Goal: Find specific page/section: Find specific page/section

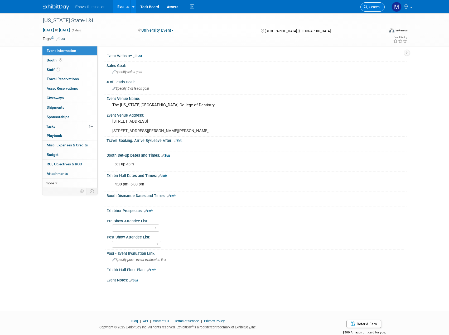
click at [368, 7] on span "Search" at bounding box center [374, 7] width 12 height 4
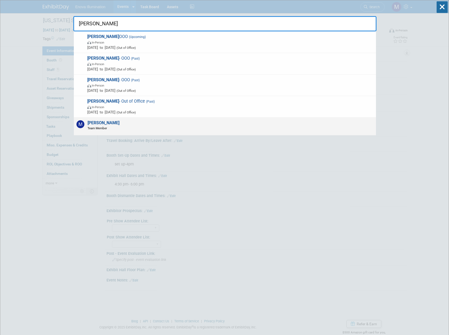
type input "[PERSON_NAME]"
click at [163, 126] on div "[PERSON_NAME] Team Member" at bounding box center [225, 127] width 302 height 18
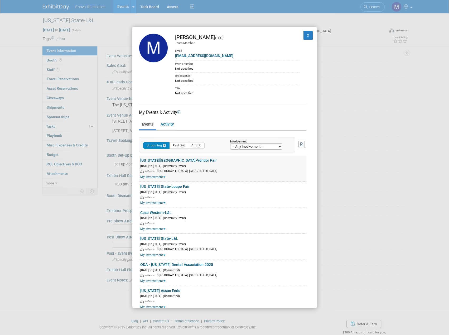
click at [182, 161] on link "[US_STATE][GEOGRAPHIC_DATA]-Vendor Fair" at bounding box center [178, 160] width 77 height 4
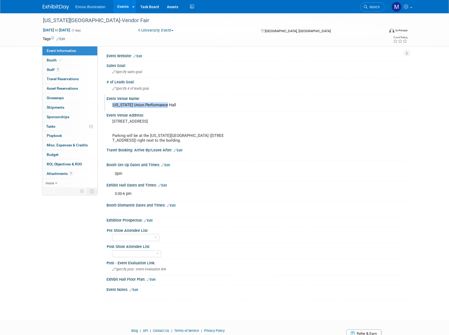
drag, startPoint x: 164, startPoint y: 104, endPoint x: 113, endPoint y: 107, distance: 51.5
click at [113, 107] on div "Ohio Union Performance Hall" at bounding box center [257, 105] width 292 height 8
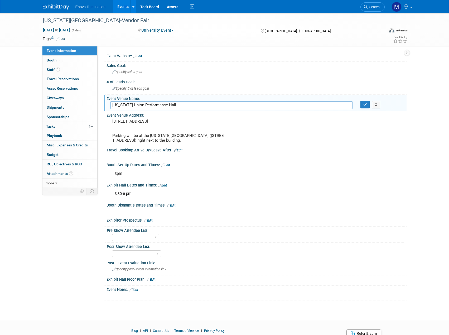
drag, startPoint x: 163, startPoint y: 105, endPoint x: 113, endPoint y: 109, distance: 50.2
click at [113, 109] on input "Ohio Union Performance Hall" at bounding box center [232, 105] width 242 height 8
click at [187, 32] on div "University Event Committed Considering Not Going Canceled Enova Training Center…" at bounding box center [194, 31] width 117 height 6
click at [203, 33] on div "University Event Committed Considering Not Going Canceled Enova Training Center…" at bounding box center [194, 31] width 117 height 6
click at [367, 105] on button "button" at bounding box center [365, 104] width 9 height 7
